Goal: Task Accomplishment & Management: Use online tool/utility

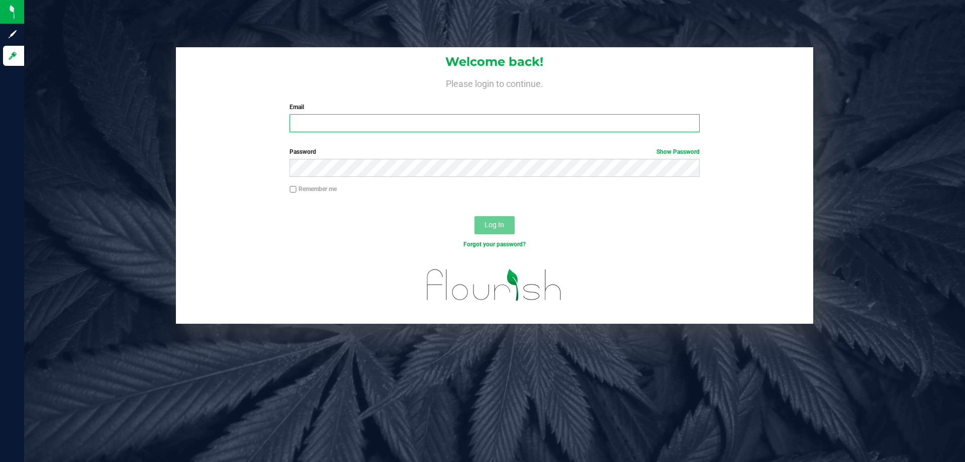
click at [347, 132] on input "Email" at bounding box center [494, 123] width 410 height 18
type input "[EMAIL_ADDRESS][DOMAIN_NAME]"
click at [474, 216] on button "Log In" at bounding box center [494, 225] width 40 height 18
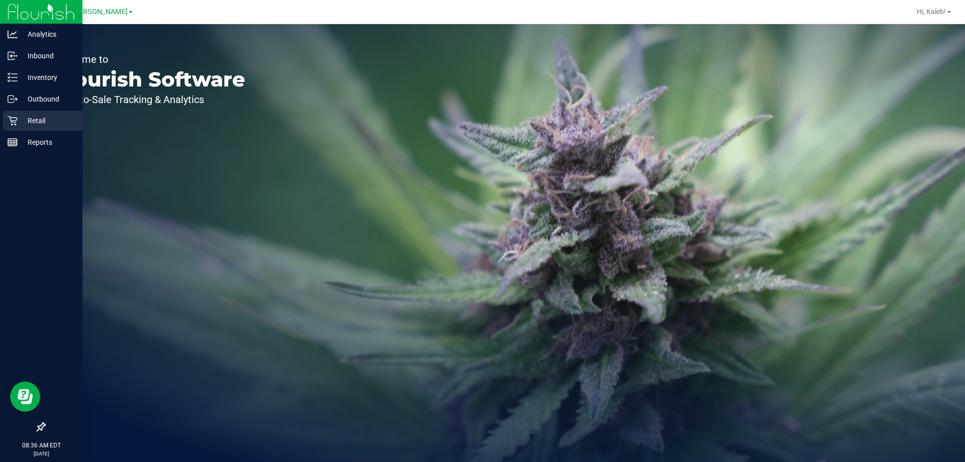
click at [0, 125] on link "Retail" at bounding box center [41, 122] width 82 height 22
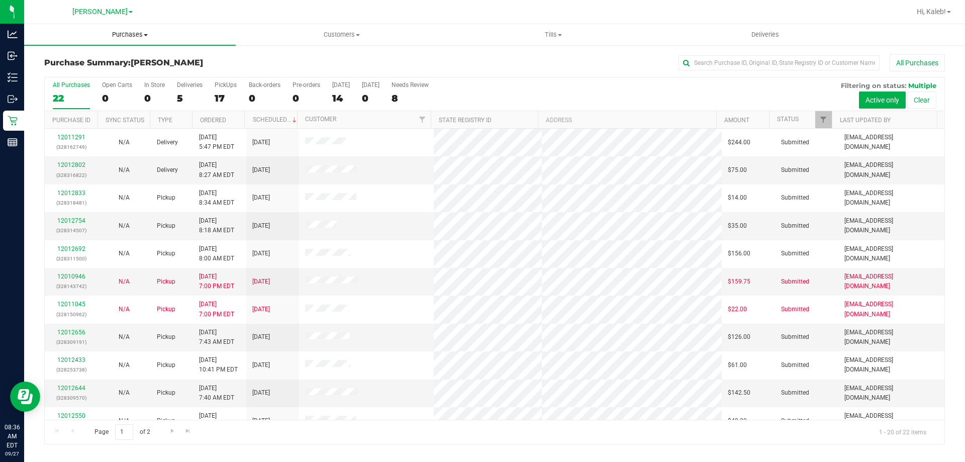
click at [139, 39] on uib-tab-heading "Purchases Summary of purchases Fulfillment All purchases" at bounding box center [130, 34] width 212 height 21
click at [115, 70] on li "Fulfillment" at bounding box center [130, 73] width 212 height 12
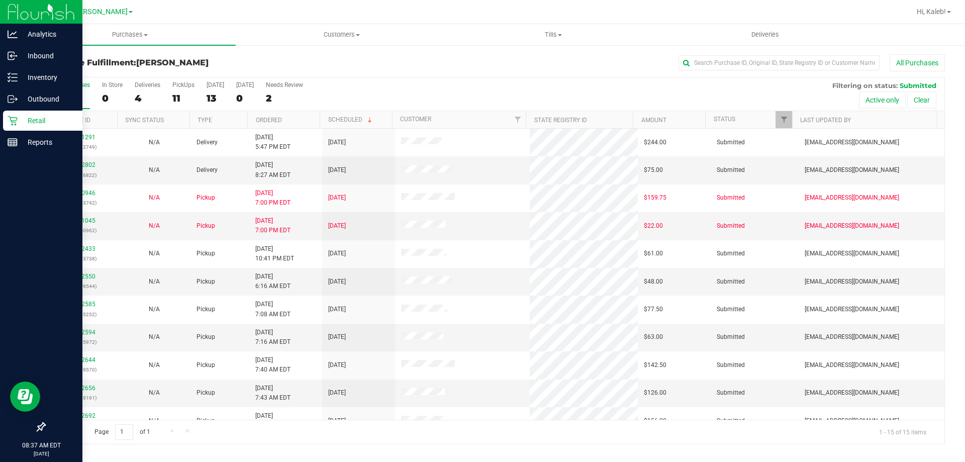
click at [13, 124] on icon at bounding box center [13, 121] width 10 height 10
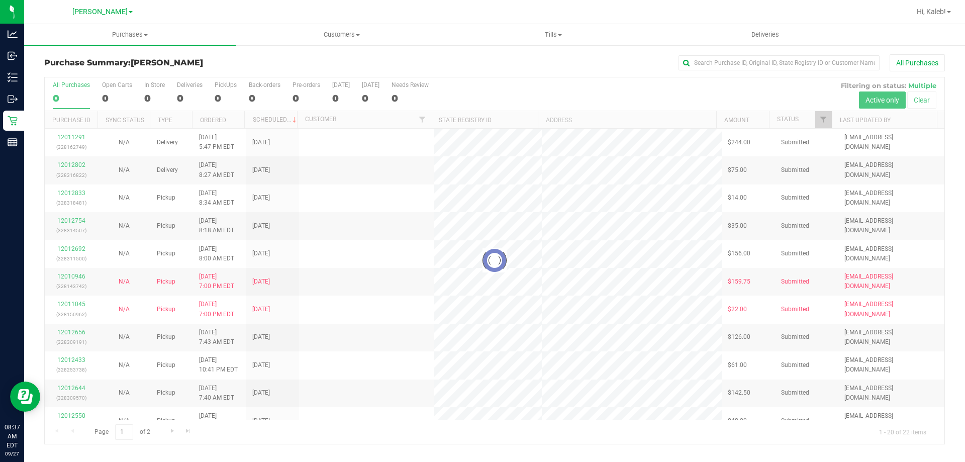
click at [187, 95] on div at bounding box center [494, 260] width 899 height 366
click at [182, 96] on div at bounding box center [494, 260] width 899 height 366
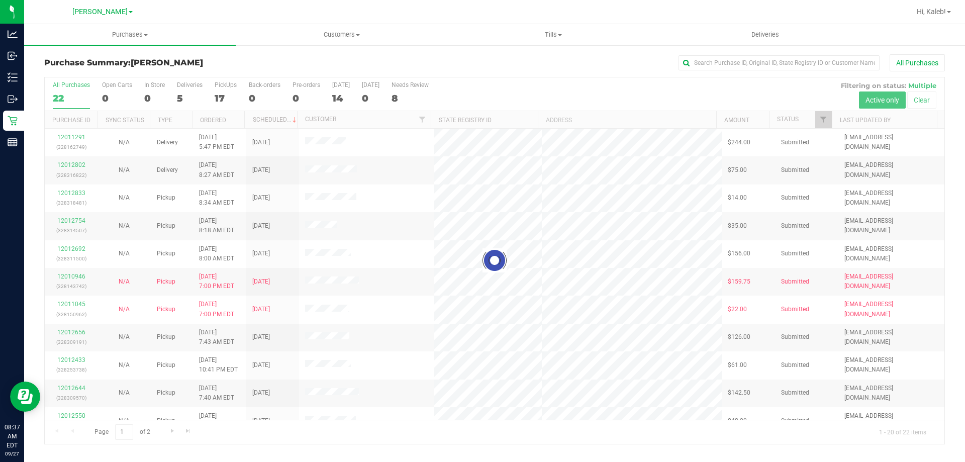
click at [182, 96] on div at bounding box center [494, 260] width 899 height 366
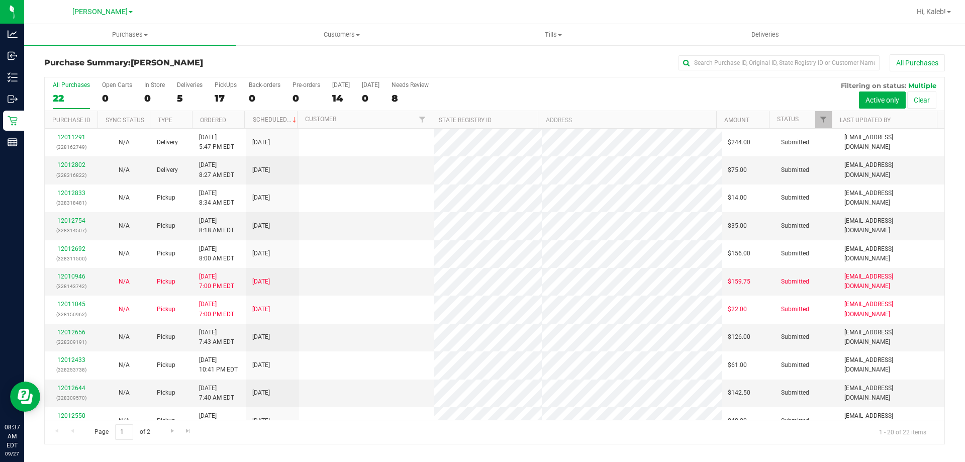
click at [182, 96] on div "5" at bounding box center [190, 98] width 26 height 12
click at [0, 0] on input "Deliveries 5" at bounding box center [0, 0] width 0 height 0
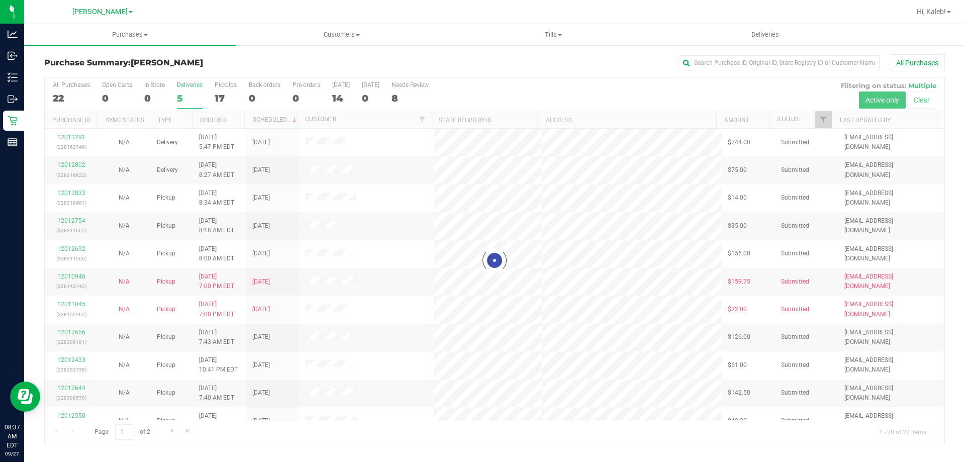
click at [182, 96] on div at bounding box center [494, 260] width 899 height 366
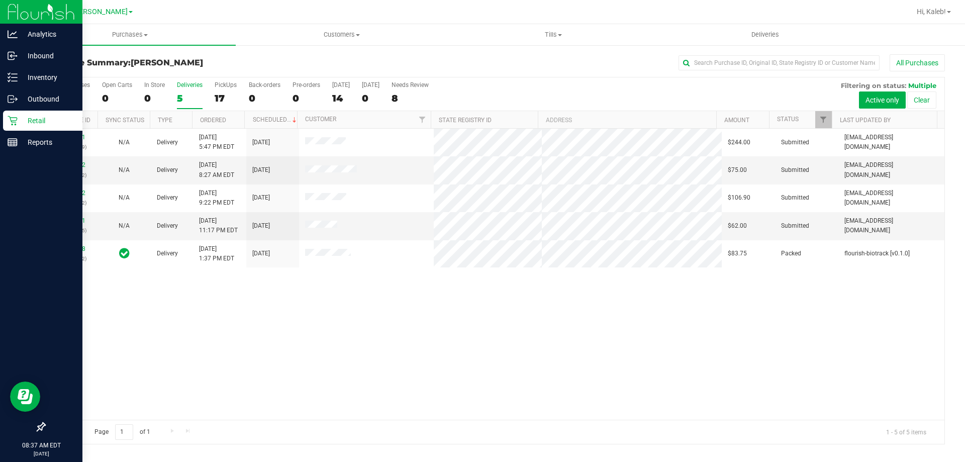
click at [22, 125] on p "Retail" at bounding box center [48, 121] width 60 height 12
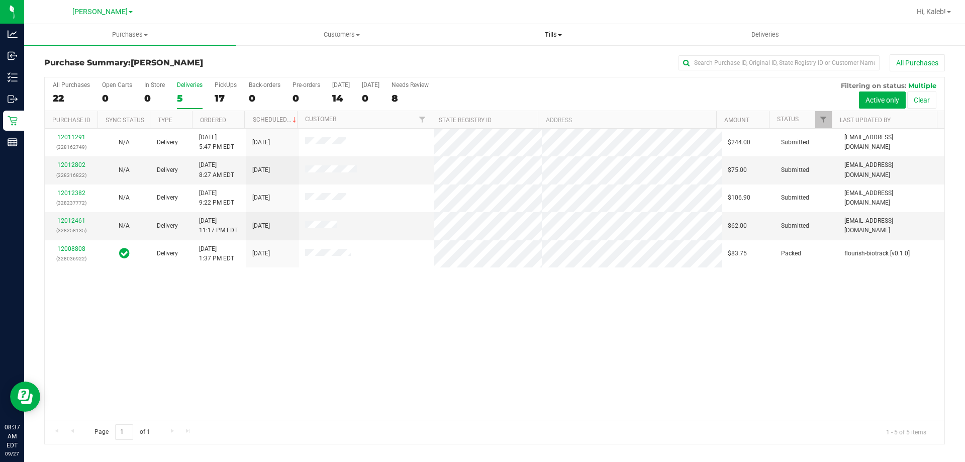
click at [529, 36] on span "Tills" at bounding box center [553, 34] width 211 height 9
click at [507, 65] on li "Manage tills" at bounding box center [553, 61] width 212 height 12
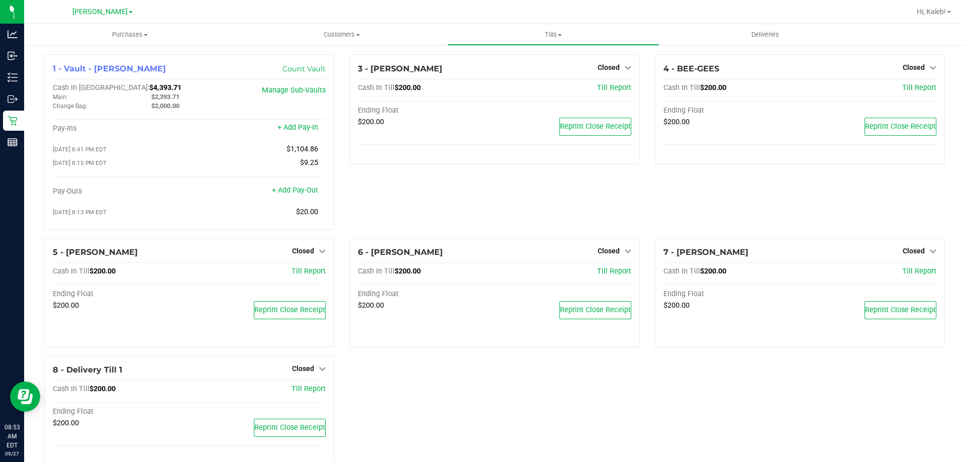
click at [401, 202] on div "3 - [PERSON_NAME] Closed Open Till Cash In Till $200.00 Till Report Ending Floa…" at bounding box center [494, 145] width 305 height 183
click at [293, 254] on span "Closed" at bounding box center [303, 251] width 22 height 8
click at [304, 274] on link "Open Till" at bounding box center [302, 271] width 27 height 8
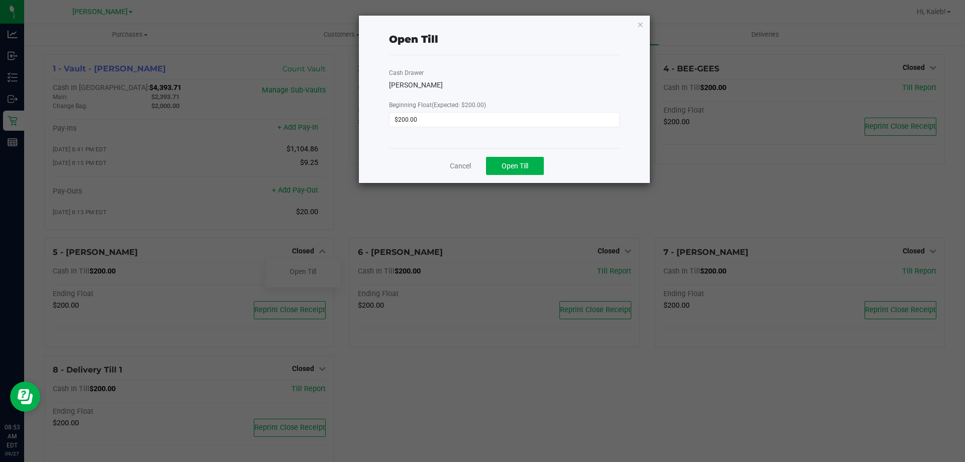
click at [525, 156] on div "Cancel Open Till" at bounding box center [504, 165] width 231 height 35
click at [525, 162] on span "Open Till" at bounding box center [514, 166] width 27 height 8
click at [523, 69] on div "Cash Drawer [PERSON_NAME] Beginning Float (Expected: $200.00) $200.00" at bounding box center [504, 101] width 231 height 93
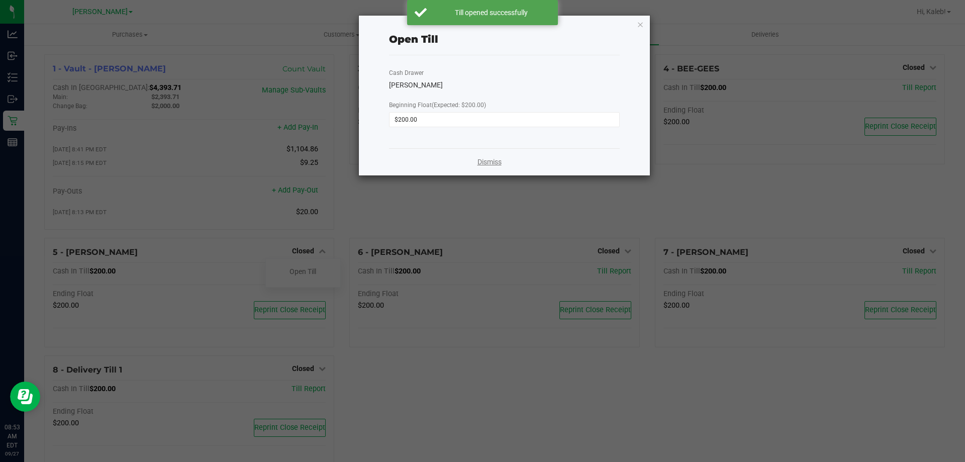
click at [487, 158] on link "Dismiss" at bounding box center [489, 162] width 24 height 11
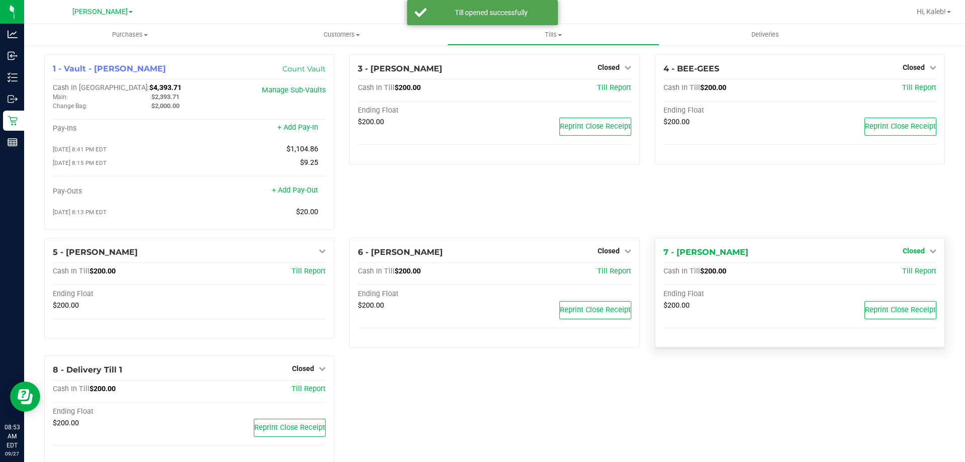
click at [929, 253] on icon at bounding box center [932, 250] width 7 height 7
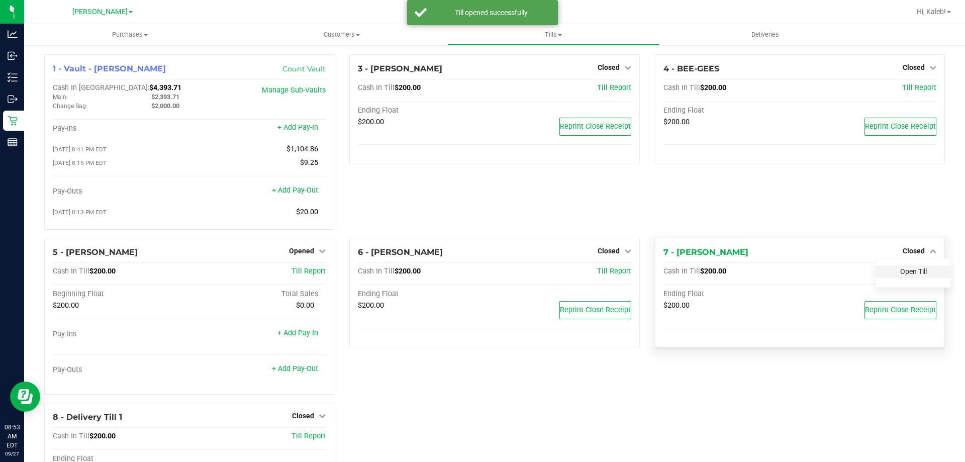
click at [915, 271] on link "Open Till" at bounding box center [913, 271] width 27 height 8
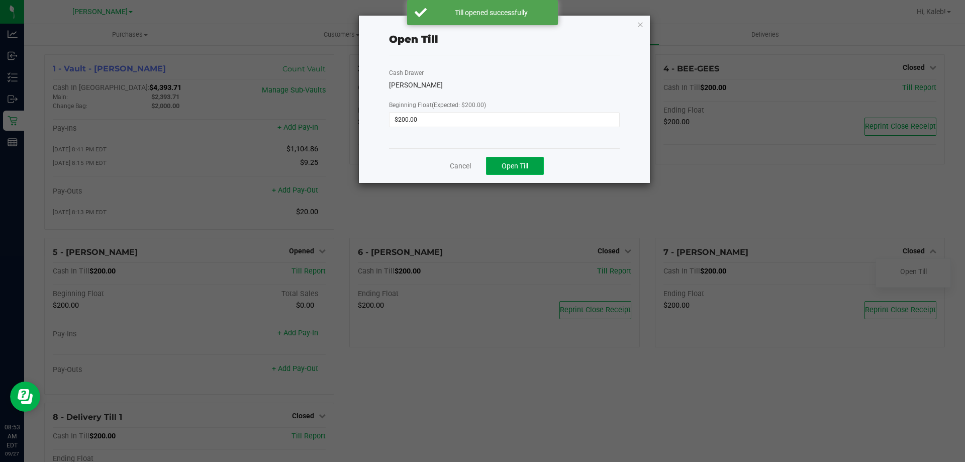
click at [541, 163] on button "Open Till" at bounding box center [515, 166] width 58 height 18
click at [555, 77] on div "Cash Drawer [PERSON_NAME] Beginning Float (Expected: $200.00) $200.00" at bounding box center [504, 101] width 231 height 93
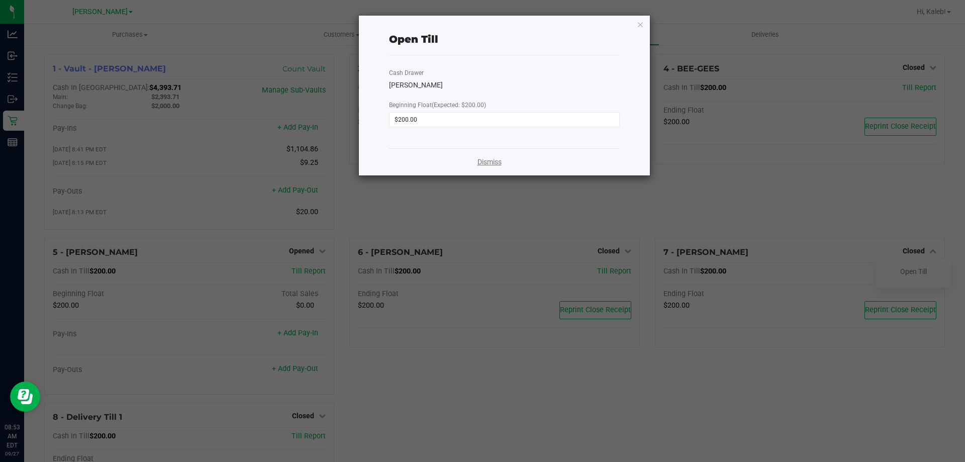
click at [488, 164] on link "Dismiss" at bounding box center [489, 162] width 24 height 11
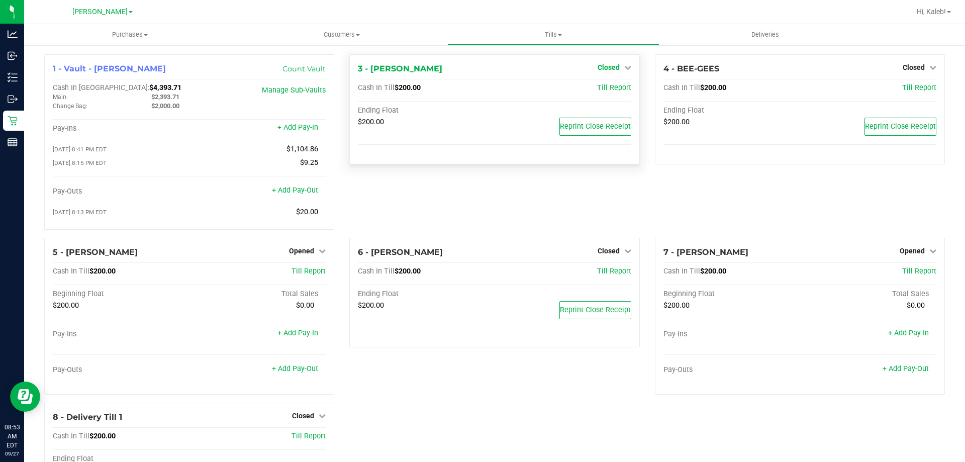
click at [601, 69] on span "Closed" at bounding box center [608, 67] width 22 height 8
click at [601, 85] on link "Open Till" at bounding box center [608, 88] width 27 height 8
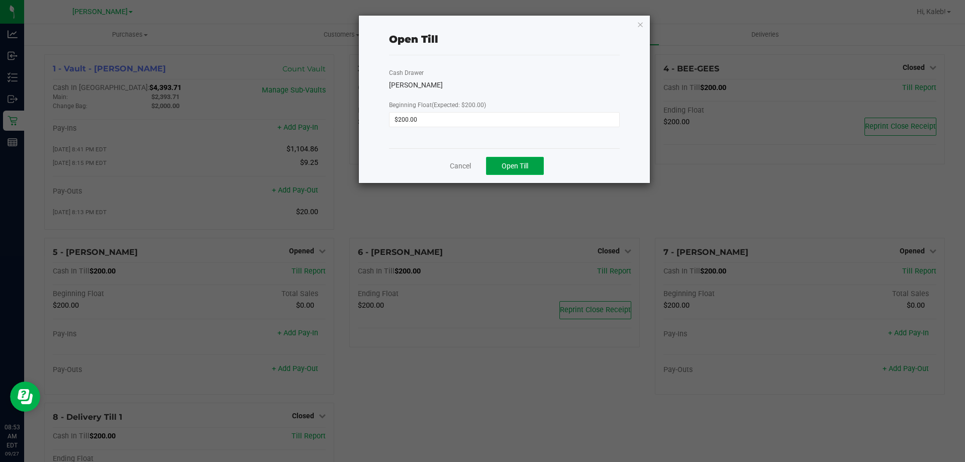
click at [516, 164] on span "Open Till" at bounding box center [514, 166] width 27 height 8
click at [537, 86] on div "[PERSON_NAME]" at bounding box center [504, 85] width 231 height 11
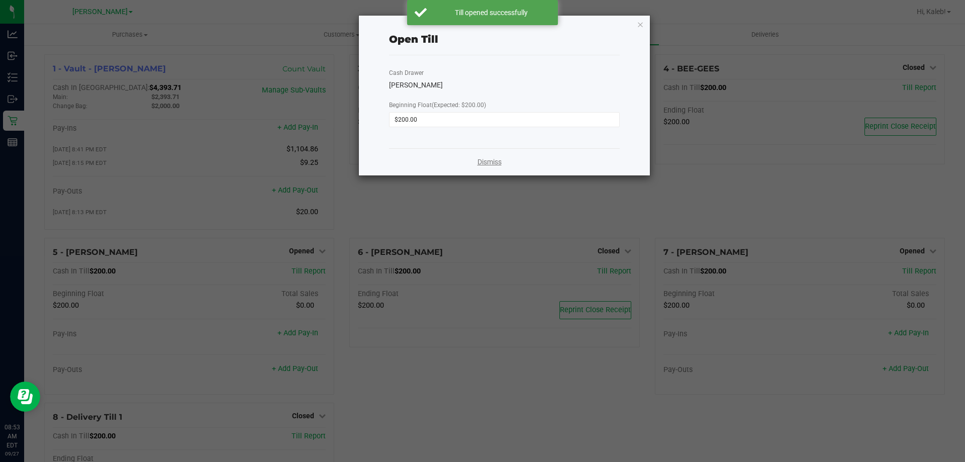
click at [488, 163] on link "Dismiss" at bounding box center [489, 162] width 24 height 11
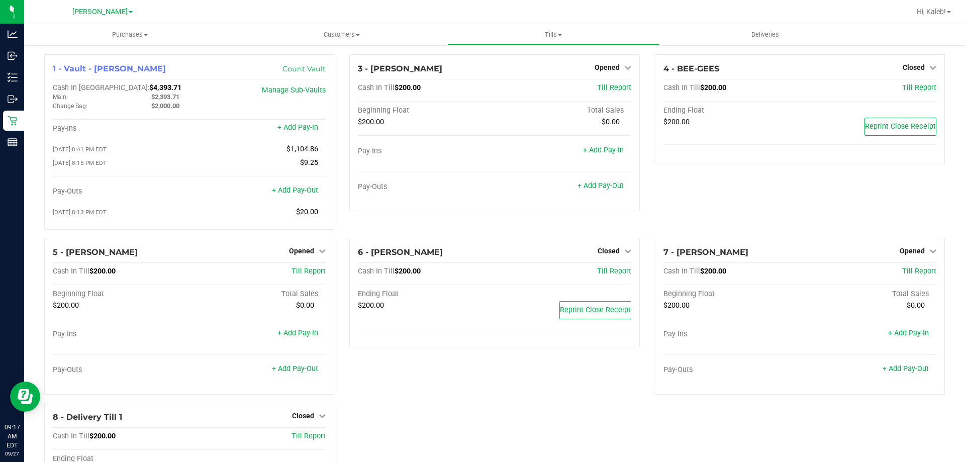
click at [866, 198] on div "4 - BEE-GEES Closed Open Till Cash In Till $200.00 Till Report Ending Float $20…" at bounding box center [799, 145] width 305 height 183
click at [624, 249] on icon at bounding box center [627, 250] width 7 height 7
click at [601, 273] on link "Open Till" at bounding box center [608, 271] width 27 height 8
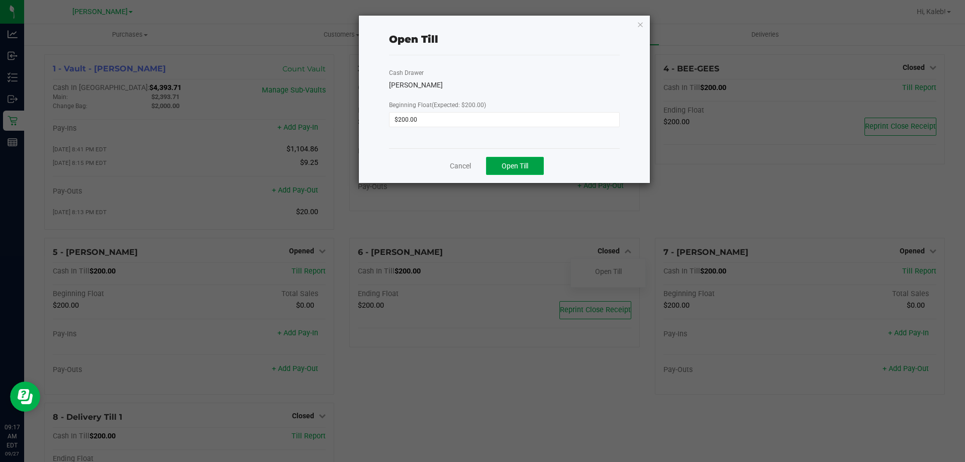
click at [505, 162] on span "Open Till" at bounding box center [514, 166] width 27 height 8
click at [525, 77] on div "Cash Drawer [PERSON_NAME] Beginning Float (Expected: $200.00) $200.00" at bounding box center [504, 101] width 231 height 93
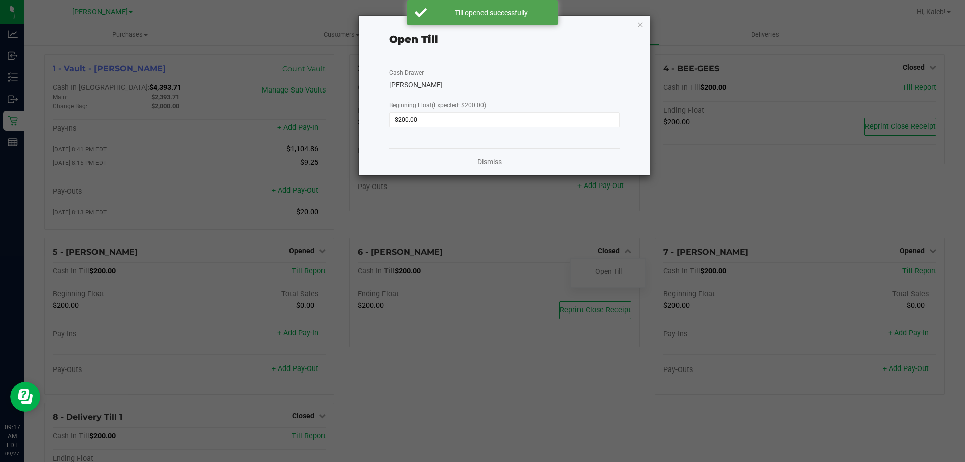
click at [486, 160] on link "Dismiss" at bounding box center [489, 162] width 24 height 11
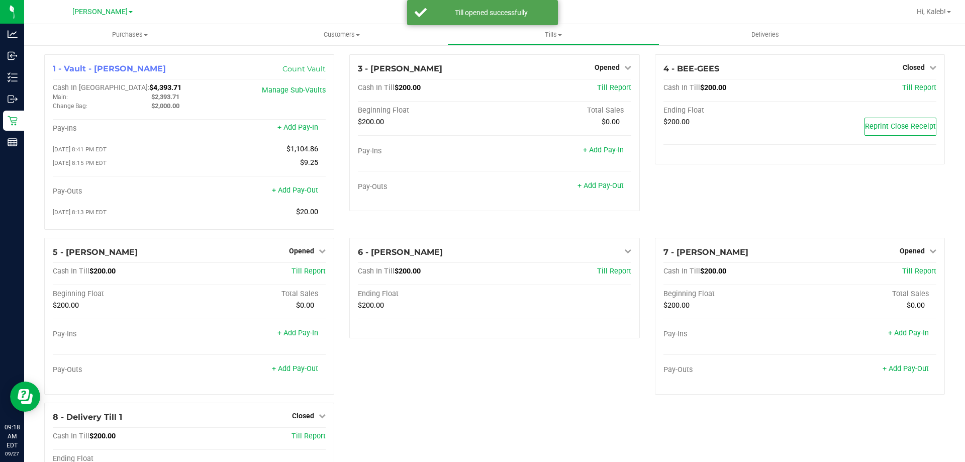
click at [671, 215] on div "4 - BEE-GEES Closed Open Till Cash In Till $200.00 Till Report Ending Float $20…" at bounding box center [799, 145] width 305 height 183
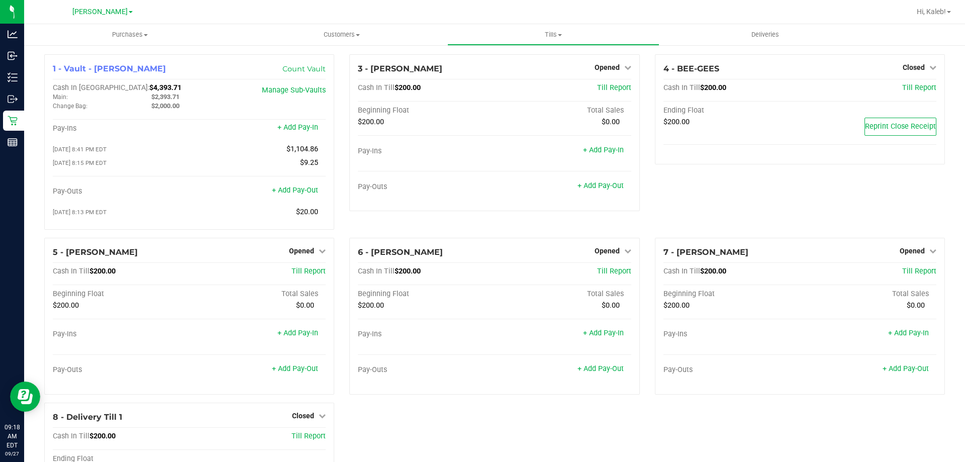
scroll to position [71, 0]
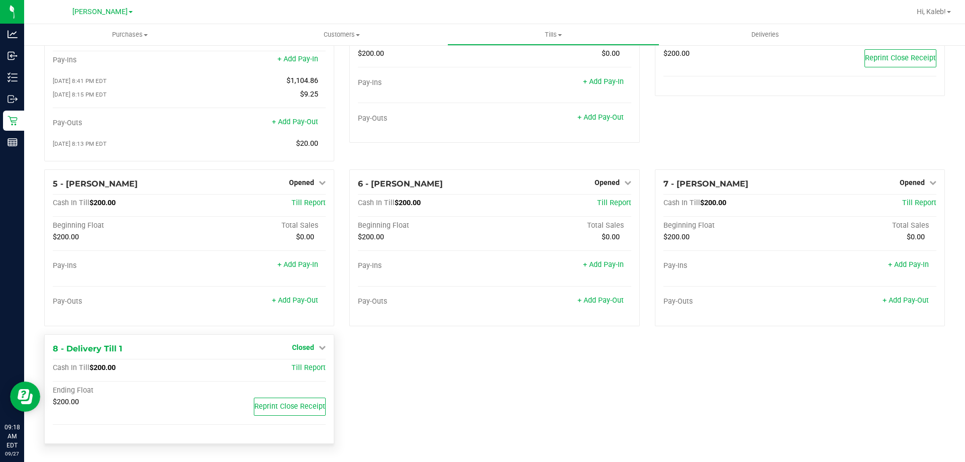
click at [300, 348] on span "Closed" at bounding box center [303, 347] width 22 height 8
click at [309, 373] on div "Open Till" at bounding box center [303, 368] width 74 height 13
click at [307, 366] on link "Open Till" at bounding box center [302, 368] width 27 height 8
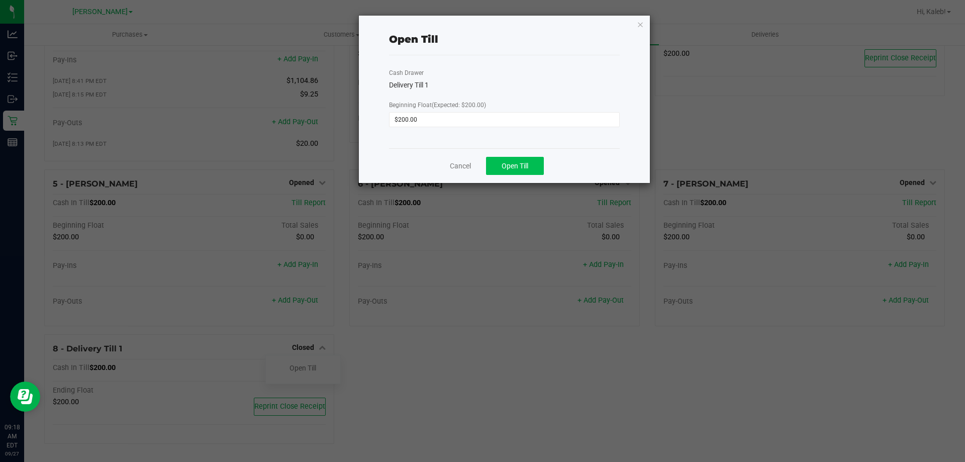
drag, startPoint x: 478, startPoint y: 184, endPoint x: 520, endPoint y: 161, distance: 47.7
click at [485, 173] on ngb-modal-window "Open Till Cash Drawer Delivery Till 1 Beginning Float (Expected: $200.00) $200.…" at bounding box center [486, 231] width 972 height 462
click at [520, 162] on span "Open Till" at bounding box center [514, 166] width 27 height 8
click at [566, 16] on div "Open Till Cash Drawer Delivery Till 1 Beginning Float (Expected: $200.00) $200.…" at bounding box center [504, 99] width 291 height 167
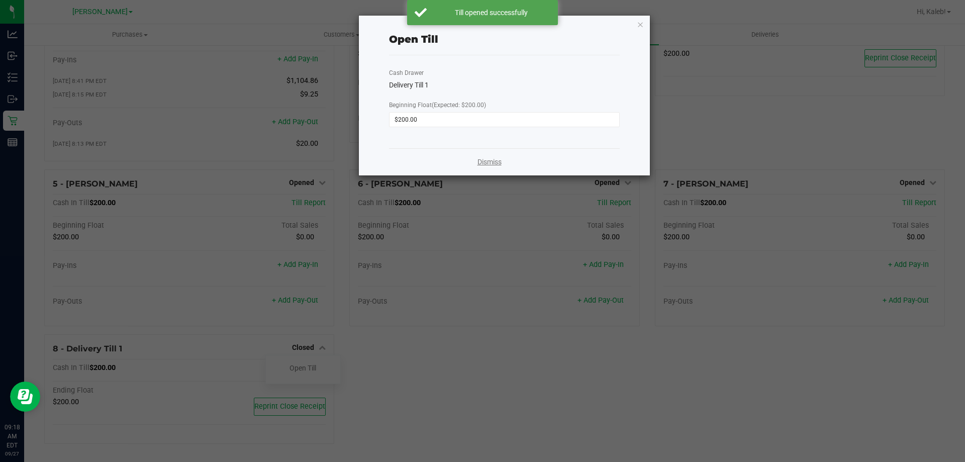
click at [484, 166] on link "Dismiss" at bounding box center [489, 162] width 24 height 11
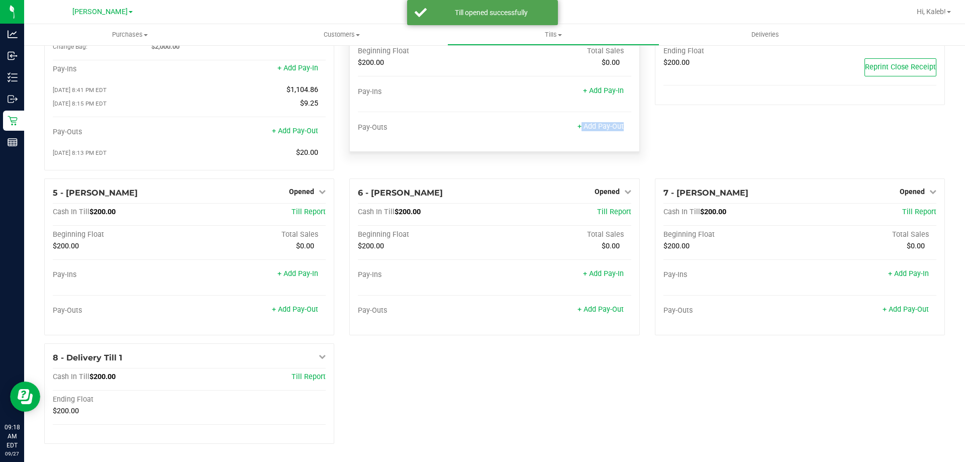
drag, startPoint x: 539, startPoint y: 128, endPoint x: 543, endPoint y: 137, distance: 9.7
click at [543, 137] on div "Pay-Outs + Add Pay-Out" at bounding box center [494, 133] width 273 height 21
click at [536, 158] on div "3 - [PERSON_NAME] Opened Close Till Cash In Till $200.00 Till Report Beginning …" at bounding box center [494, 86] width 305 height 183
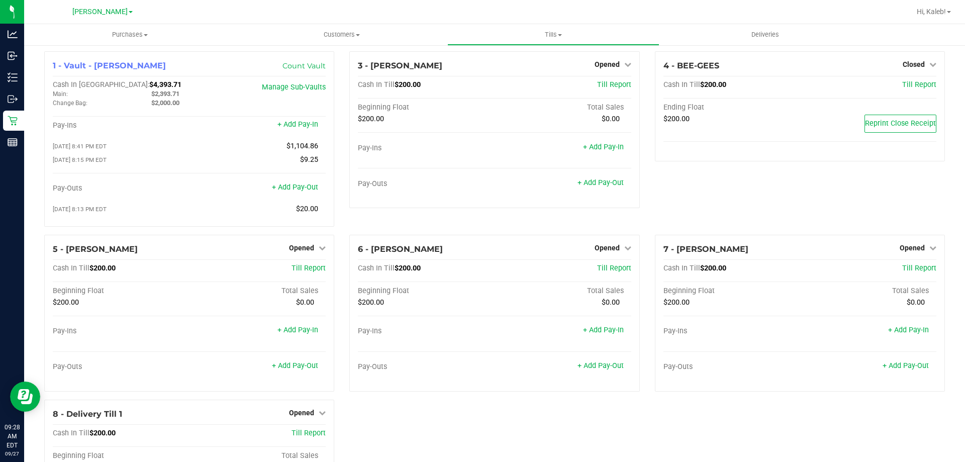
scroll to position [0, 0]
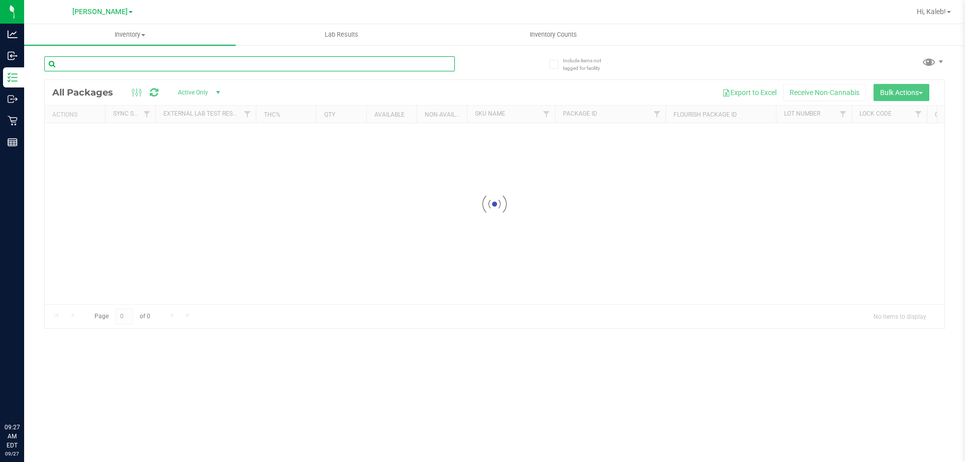
click at [162, 61] on input "text" at bounding box center [249, 63] width 411 height 15
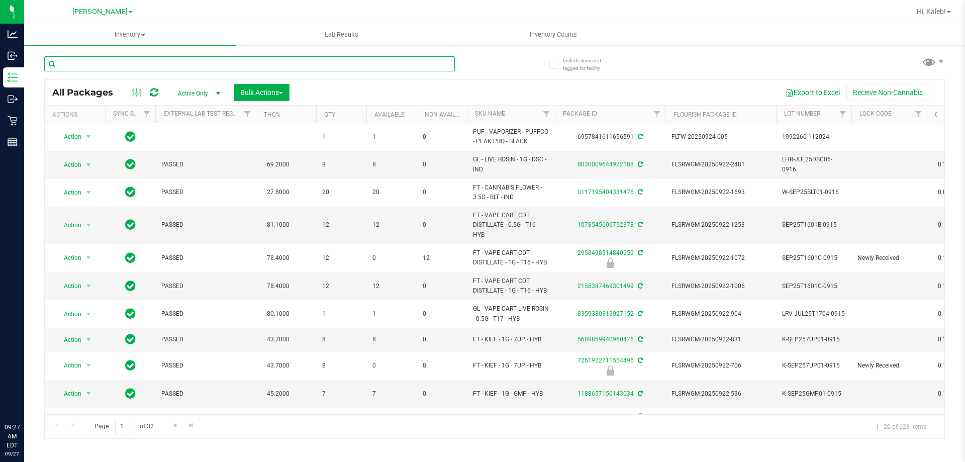
click at [162, 61] on input "text" at bounding box center [249, 63] width 411 height 15
type input "6168164169592240"
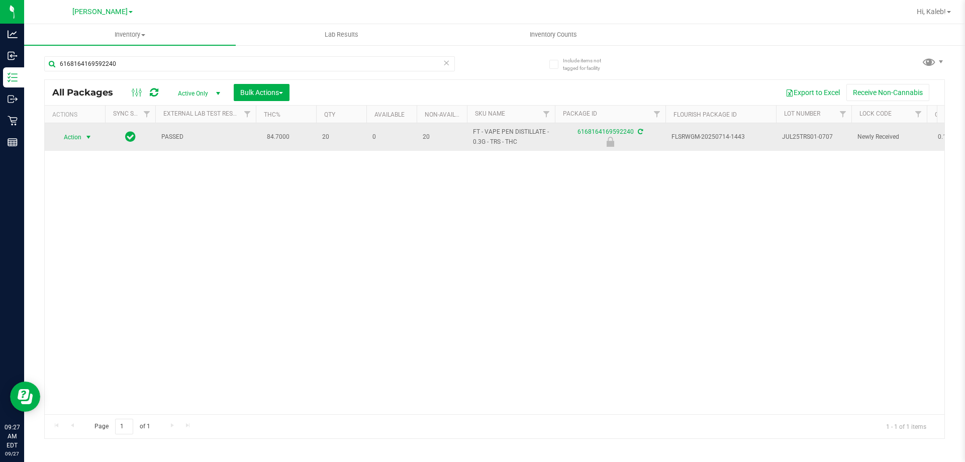
click at [85, 137] on span "select" at bounding box center [88, 137] width 8 height 8
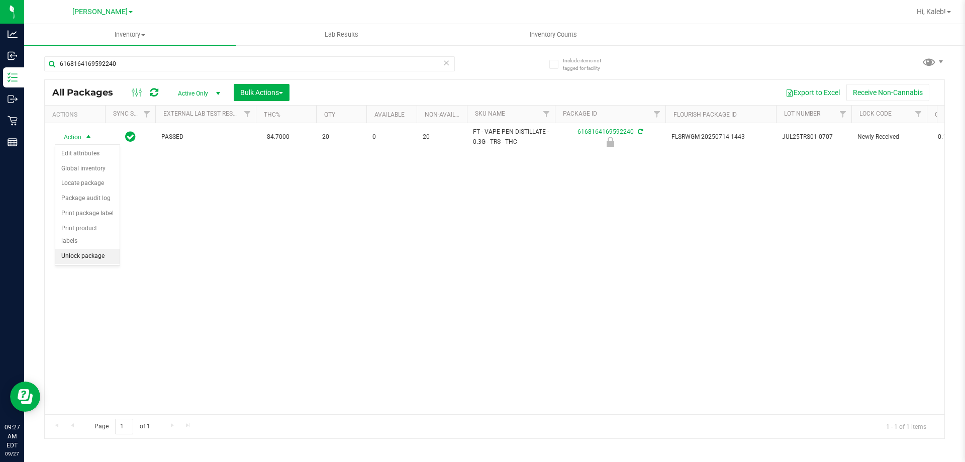
click at [85, 249] on li "Unlock package" at bounding box center [87, 256] width 64 height 15
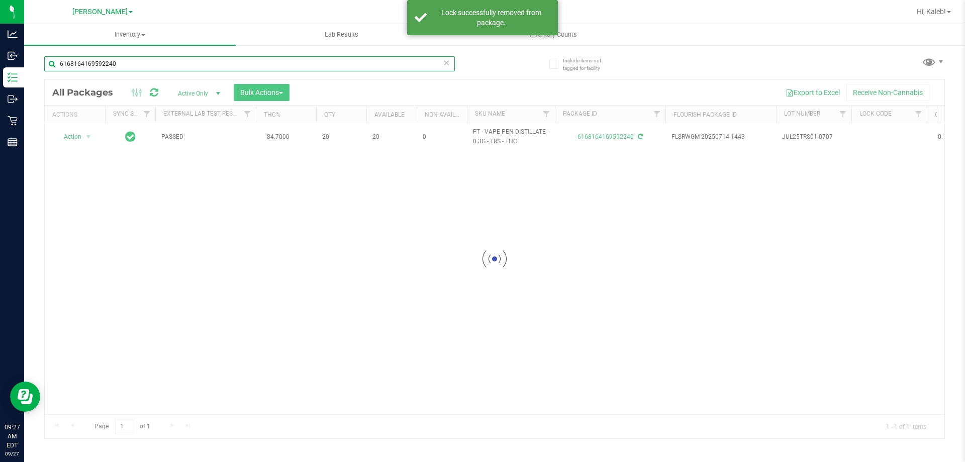
click at [79, 65] on input "6168164169592240" at bounding box center [249, 63] width 411 height 15
type input "3914949835953939"
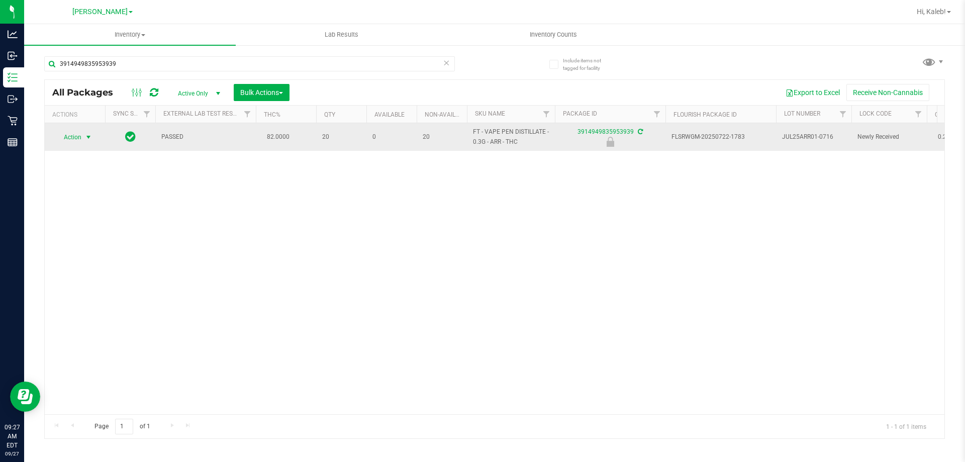
click at [84, 138] on span "select" at bounding box center [88, 137] width 8 height 8
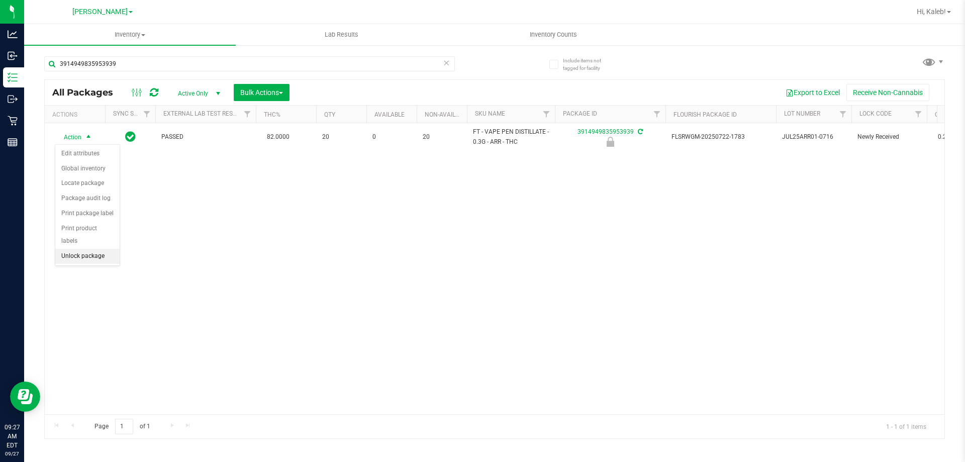
click at [96, 249] on li "Unlock package" at bounding box center [87, 256] width 64 height 15
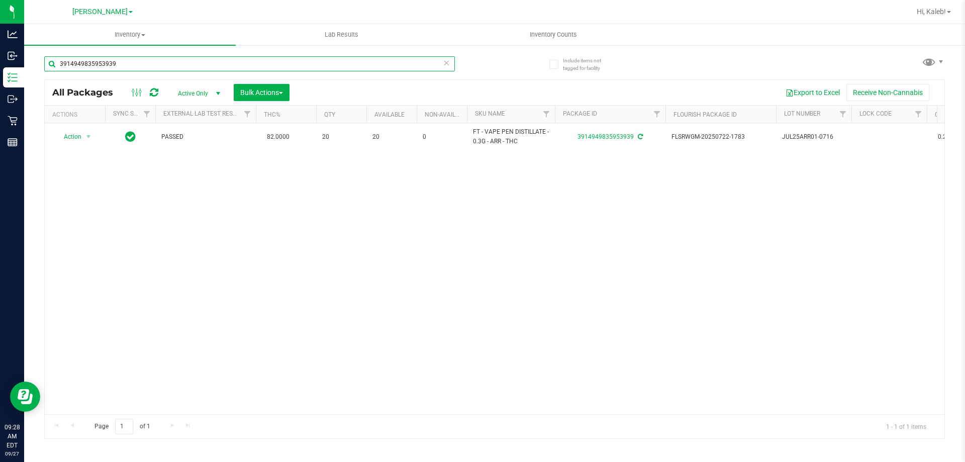
click at [271, 59] on input "3914949835953939" at bounding box center [249, 63] width 411 height 15
type input "3052037035432978"
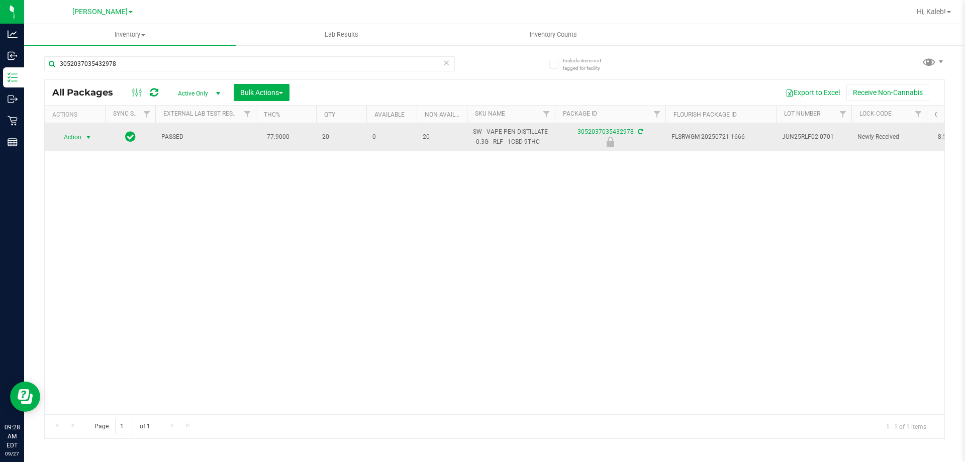
click at [85, 140] on span "select" at bounding box center [88, 137] width 8 height 8
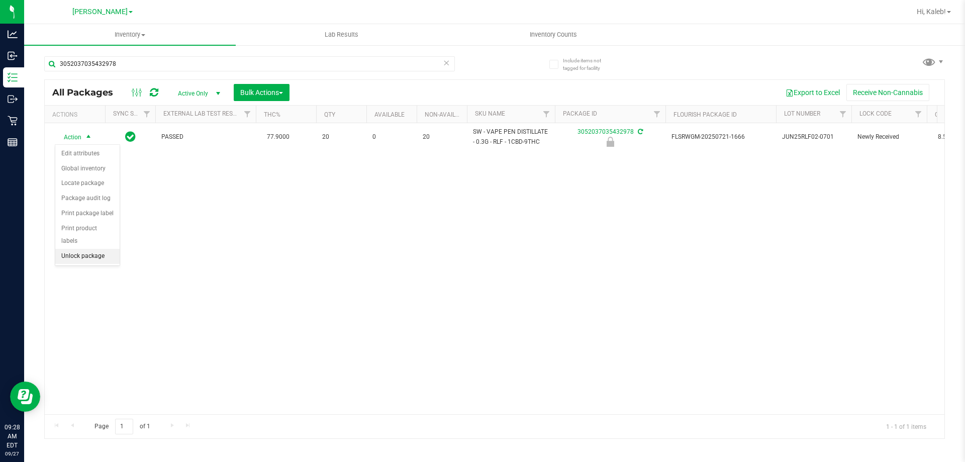
click at [94, 249] on li "Unlock package" at bounding box center [87, 256] width 64 height 15
